Goal: Navigation & Orientation: Find specific page/section

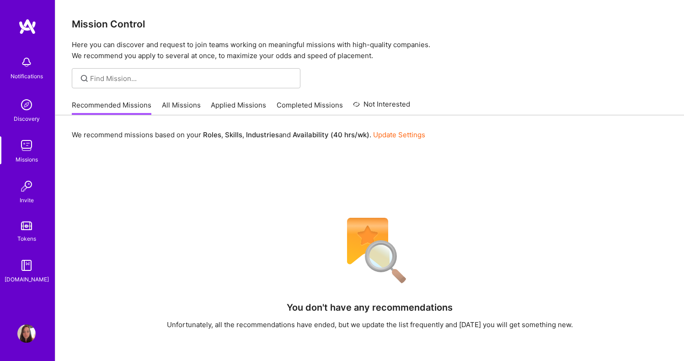
click at [190, 101] on link "All Missions" at bounding box center [181, 107] width 39 height 15
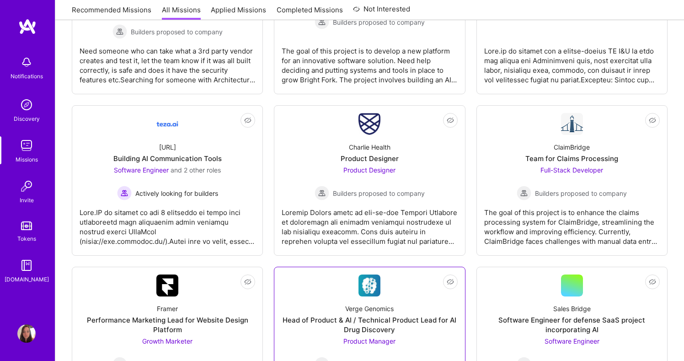
scroll to position [1407, 0]
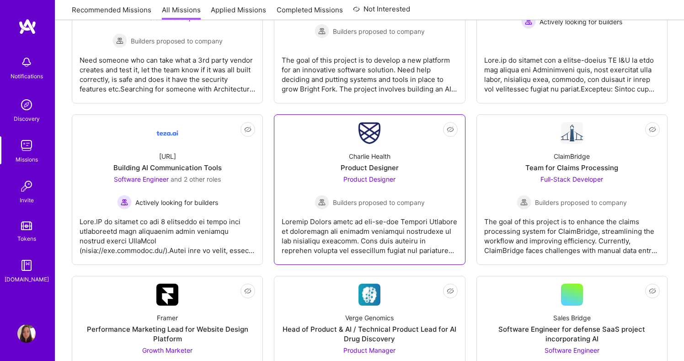
click at [366, 143] on img at bounding box center [370, 133] width 22 height 22
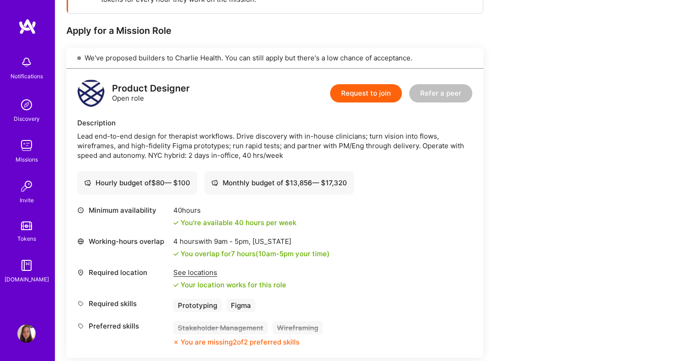
scroll to position [167, 0]
